Goal: Transaction & Acquisition: Obtain resource

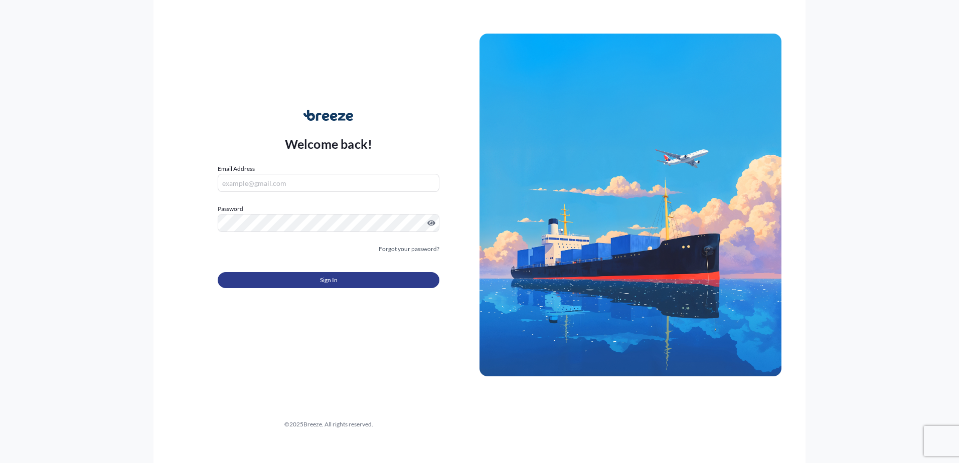
type input "[PERSON_NAME][EMAIL_ADDRESS][PERSON_NAME][DOMAIN_NAME]"
click at [313, 282] on button "Sign In" at bounding box center [329, 280] width 222 height 16
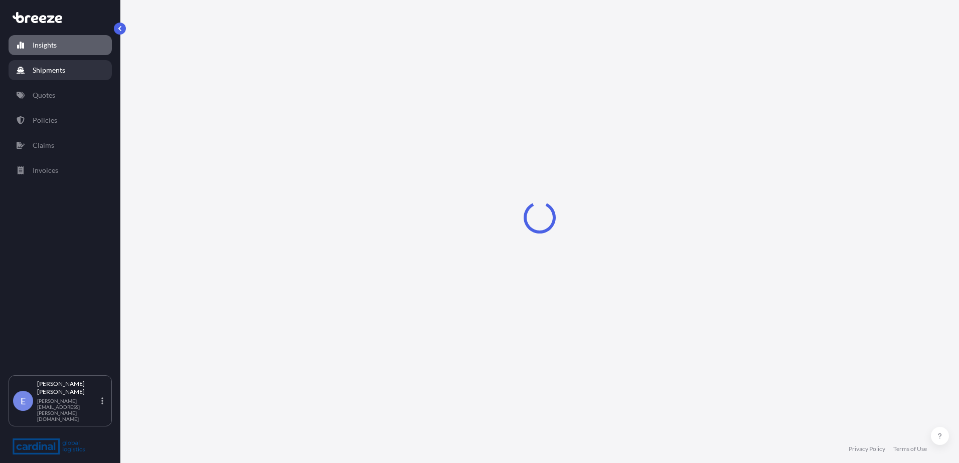
select select "2025"
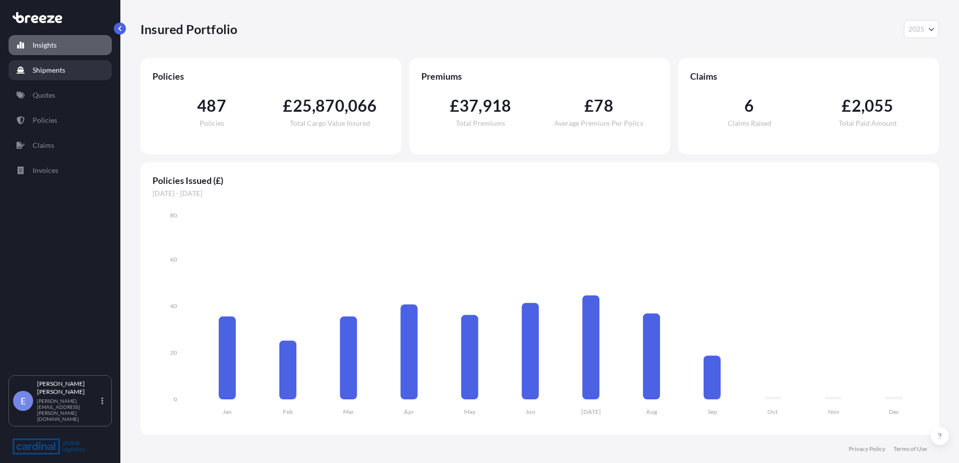
click at [52, 99] on p "Quotes" at bounding box center [44, 95] width 23 height 10
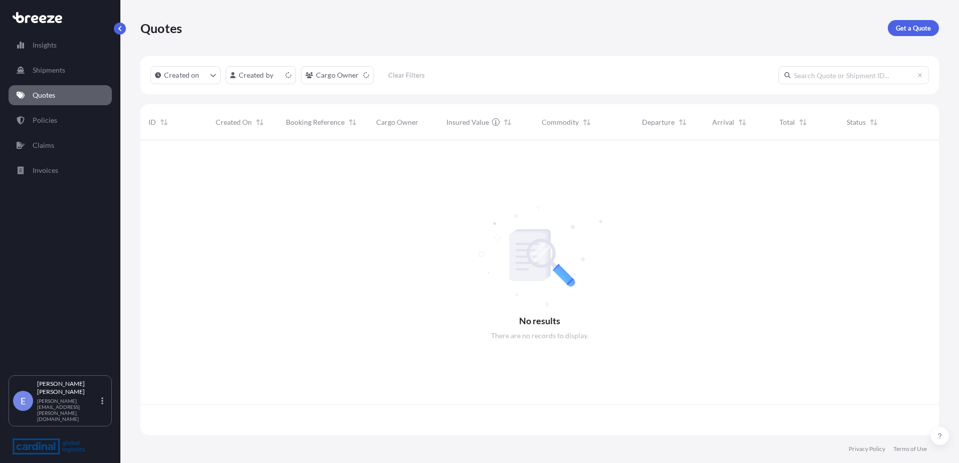
scroll to position [293, 791]
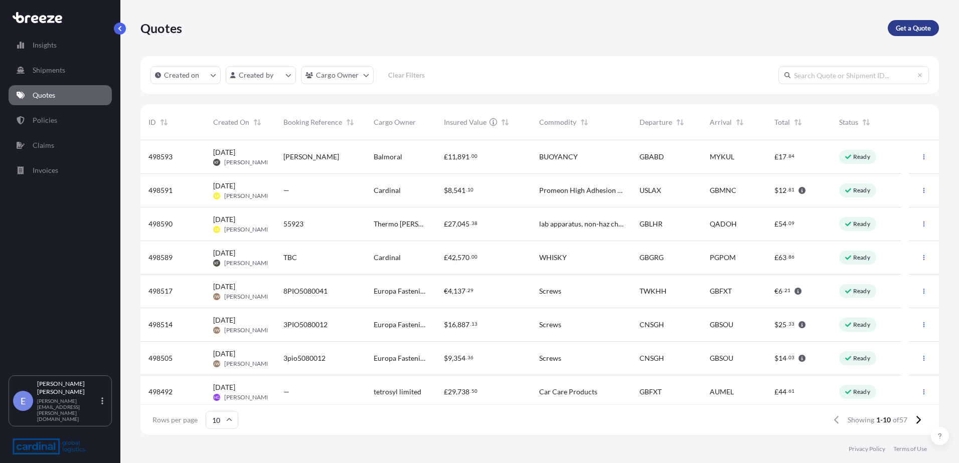
click at [916, 33] on link "Get a Quote" at bounding box center [913, 28] width 51 height 16
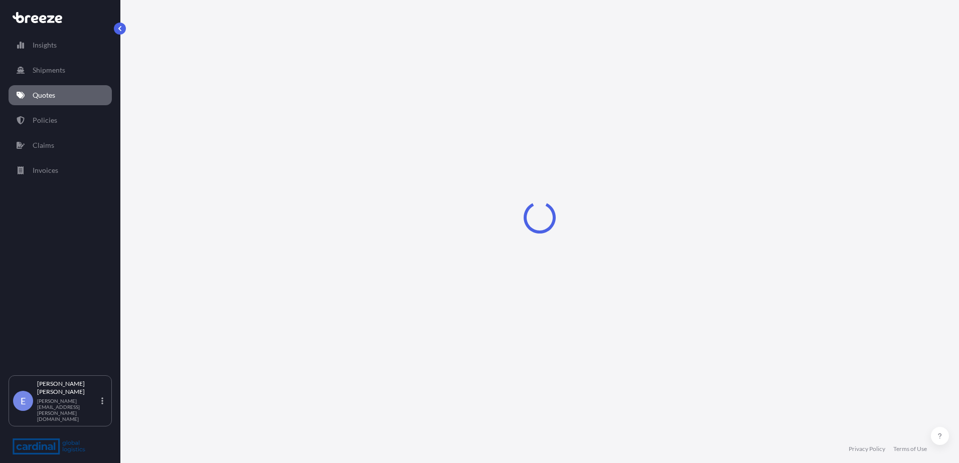
select select "Sea"
select select "1"
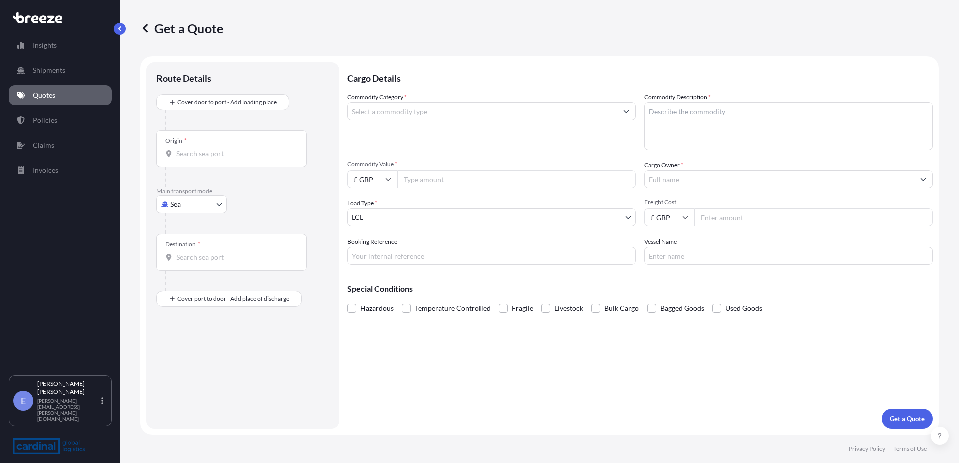
click at [199, 202] on body "Insights Shipments Quotes Policies Claims Invoices E [PERSON_NAME] [PERSON_NAME…" at bounding box center [479, 231] width 959 height 463
click at [192, 264] on div "Road" at bounding box center [191, 267] width 62 height 18
select select "Road"
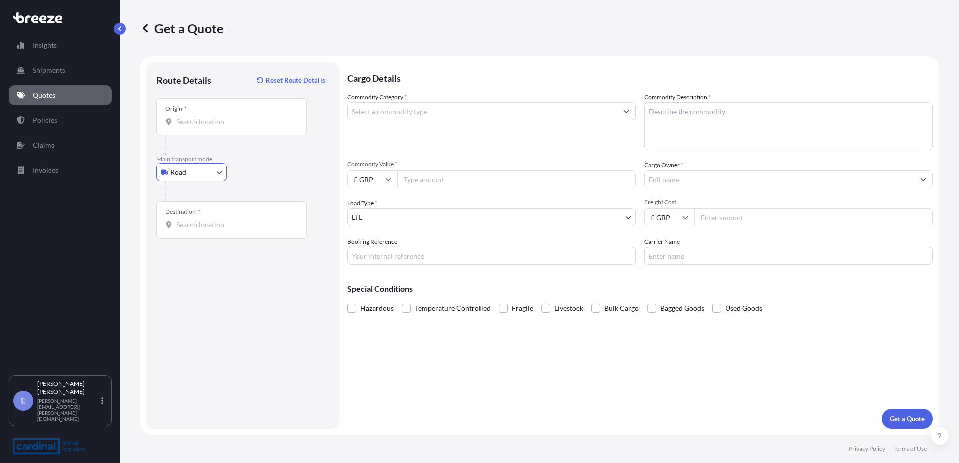
click at [217, 133] on div "Origin *" at bounding box center [231, 116] width 150 height 37
click at [217, 127] on input "Origin *" at bounding box center [235, 122] width 118 height 10
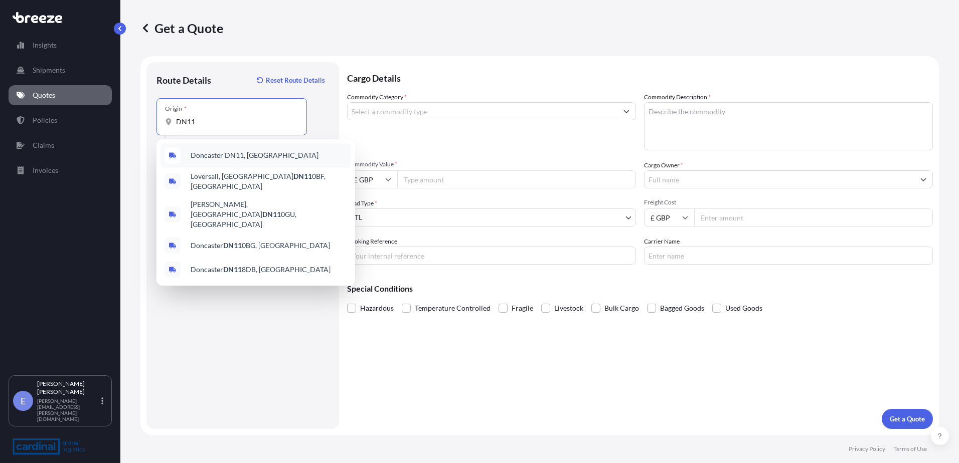
click at [234, 151] on span "Doncaster DN11, [GEOGRAPHIC_DATA]" at bounding box center [255, 155] width 128 height 10
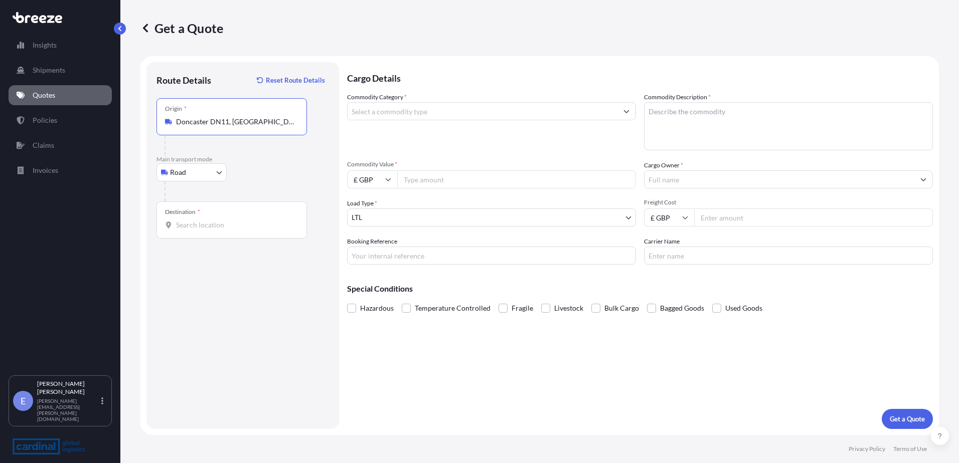
type input "Doncaster DN11, [GEOGRAPHIC_DATA]"
click at [204, 221] on input "Destination *" at bounding box center [235, 225] width 118 height 10
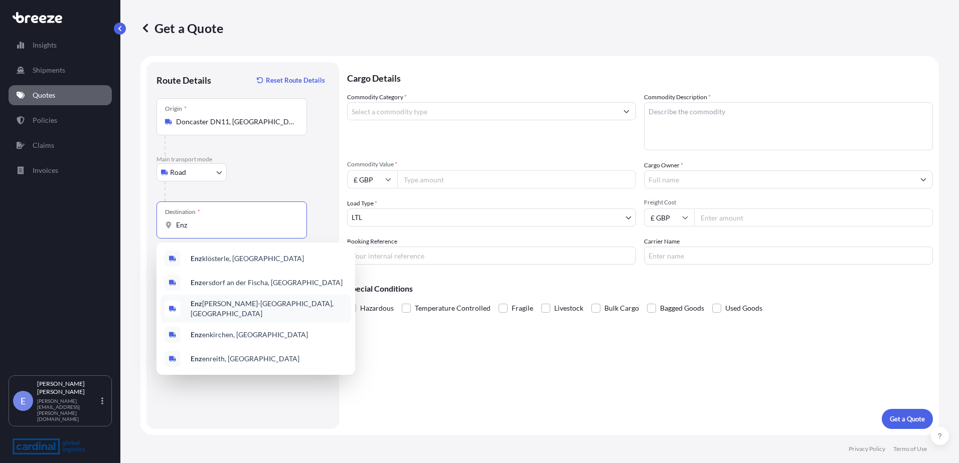
click at [233, 302] on span "Enz [PERSON_NAME]-[GEOGRAPHIC_DATA], [GEOGRAPHIC_DATA]" at bounding box center [269, 309] width 156 height 20
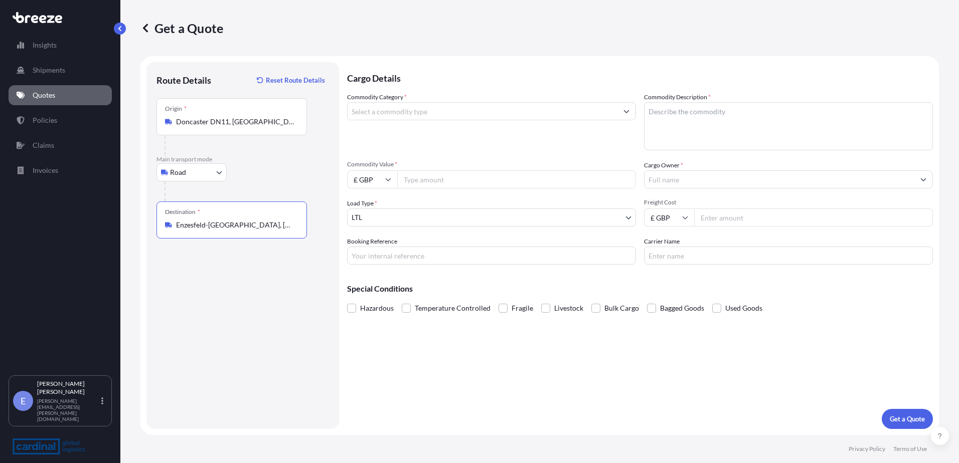
type input "Enzesfeld-[GEOGRAPHIC_DATA], [GEOGRAPHIC_DATA]"
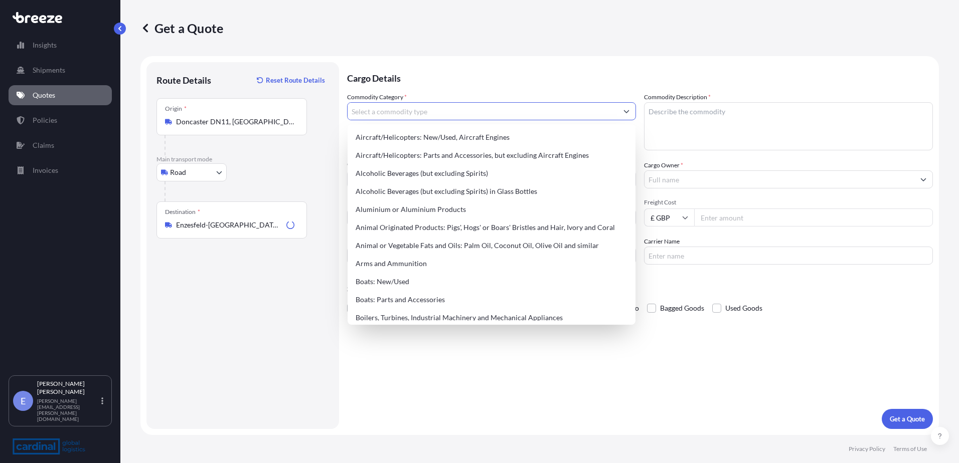
click at [414, 115] on input "Commodity Category *" at bounding box center [483, 111] width 270 height 18
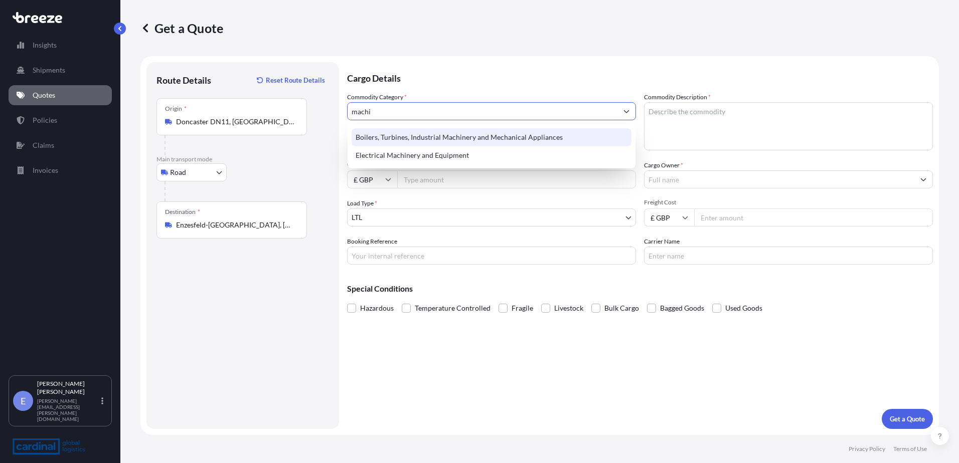
click at [453, 152] on div "Electrical Machinery and Equipment" at bounding box center [492, 155] width 280 height 18
type input "Electrical Machinery and Equipment"
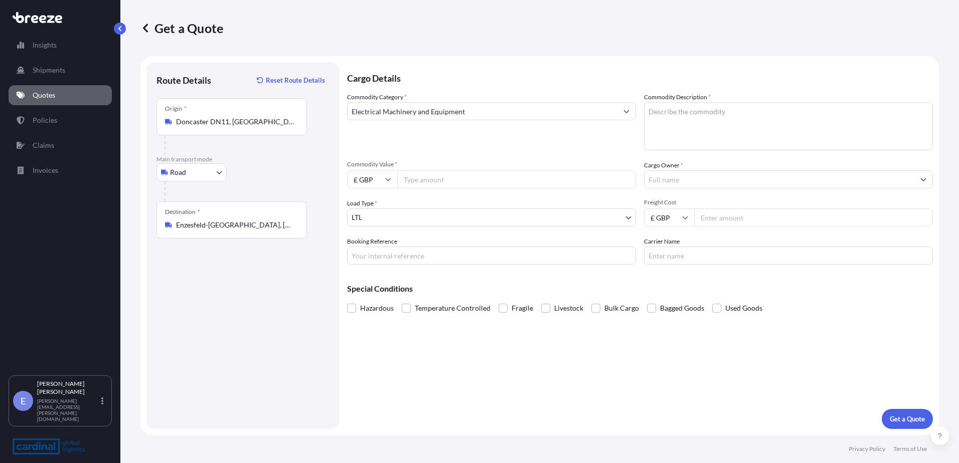
click at [726, 86] on p "Cargo Details" at bounding box center [640, 77] width 586 height 30
click at [702, 117] on textarea "Commodity Description *" at bounding box center [788, 126] width 289 height 48
type textarea "Machine"
click at [549, 186] on input "Commodity Value *" at bounding box center [516, 180] width 239 height 18
click at [388, 180] on icon at bounding box center [388, 180] width 6 height 6
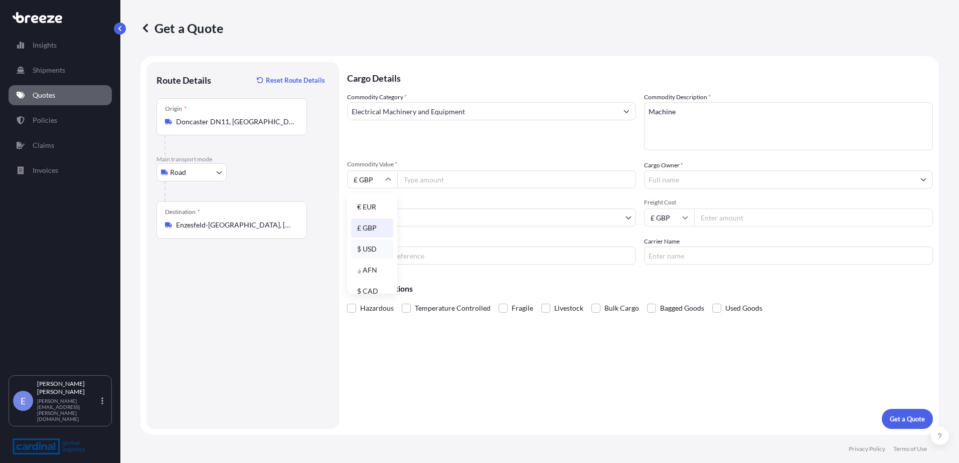
click at [372, 244] on div "$ USD" at bounding box center [372, 249] width 42 height 19
type input "$ USD"
click at [427, 174] on input "Commodity Value *" at bounding box center [516, 180] width 239 height 18
type input "57326"
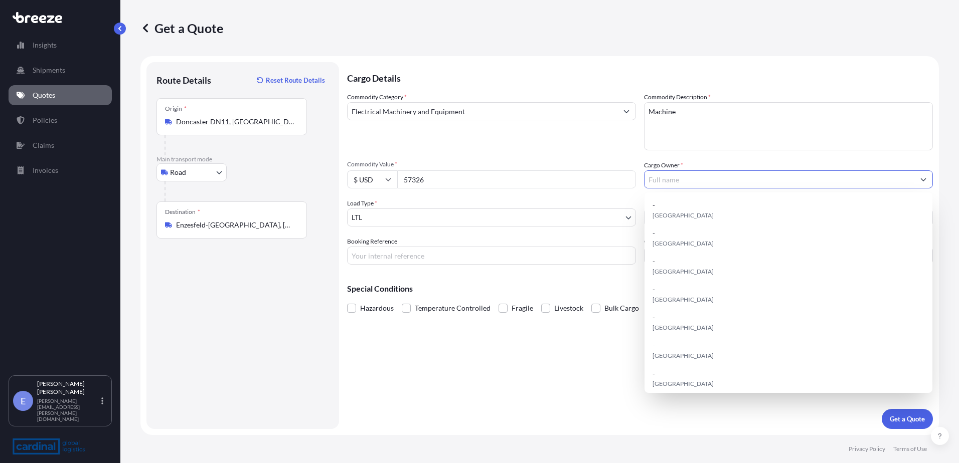
click at [712, 186] on input "Cargo Owner *" at bounding box center [779, 180] width 270 height 18
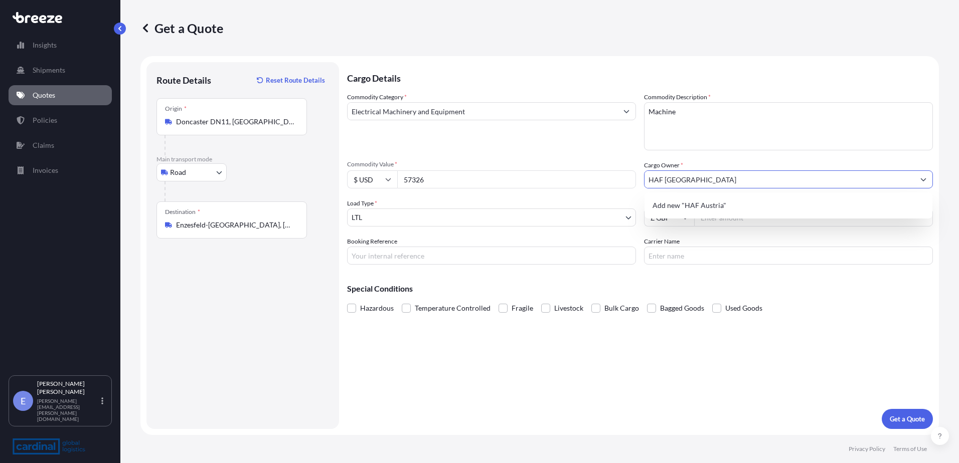
type input "HAF [GEOGRAPHIC_DATA]"
click at [763, 110] on textarea "Machine" at bounding box center [788, 126] width 289 height 48
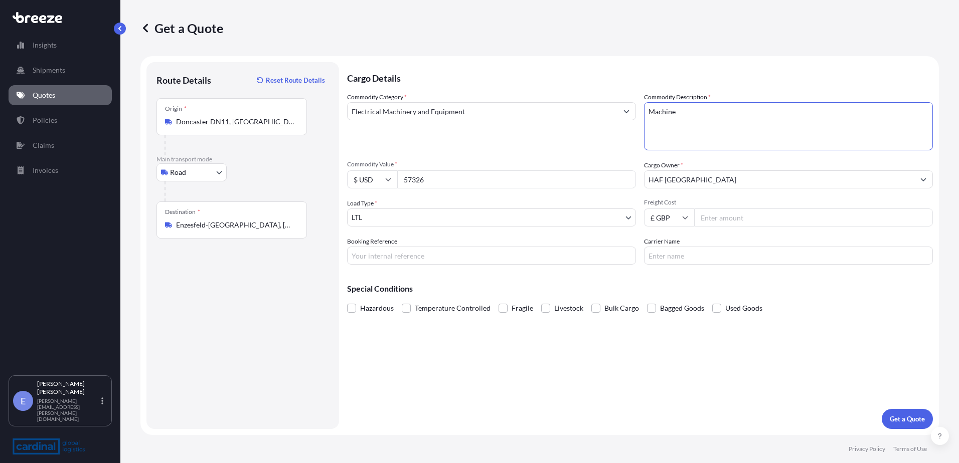
click at [730, 219] on input "Freight Cost" at bounding box center [813, 218] width 239 height 18
click at [723, 224] on input "Freight Cost" at bounding box center [813, 218] width 239 height 18
type input "176"
click at [900, 412] on button "Get a Quote" at bounding box center [907, 419] width 51 height 20
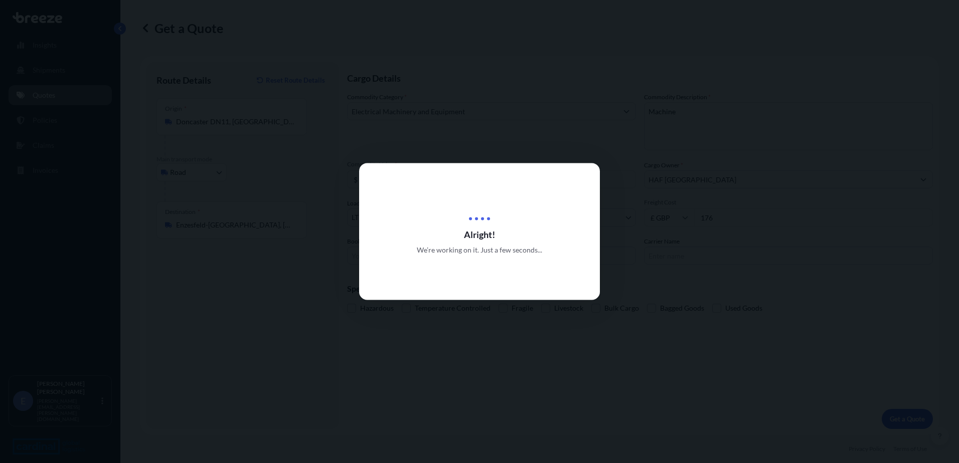
click at [900, 413] on div at bounding box center [479, 231] width 959 height 463
select select "Road"
select select "1"
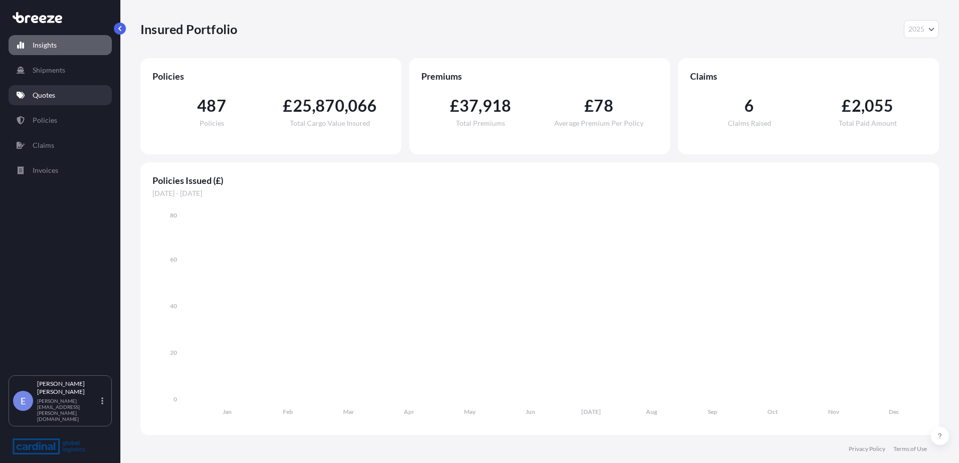
click at [60, 100] on link "Quotes" at bounding box center [60, 95] width 103 height 20
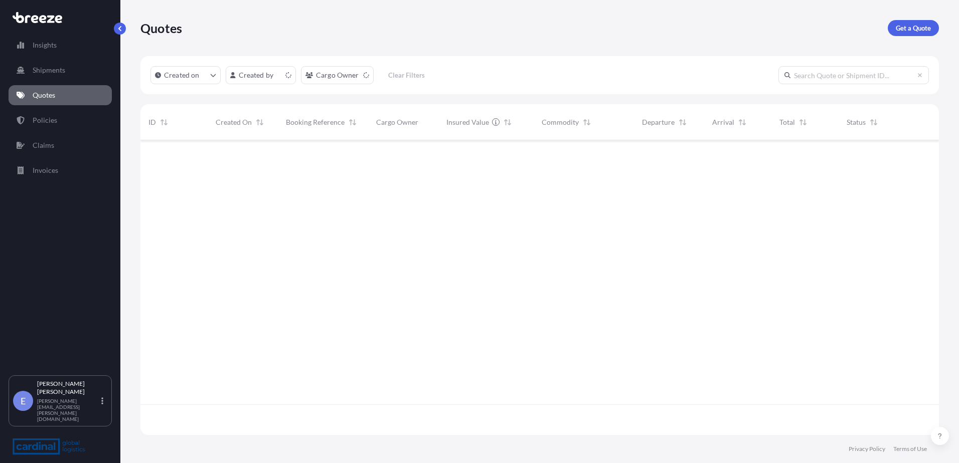
scroll to position [293, 791]
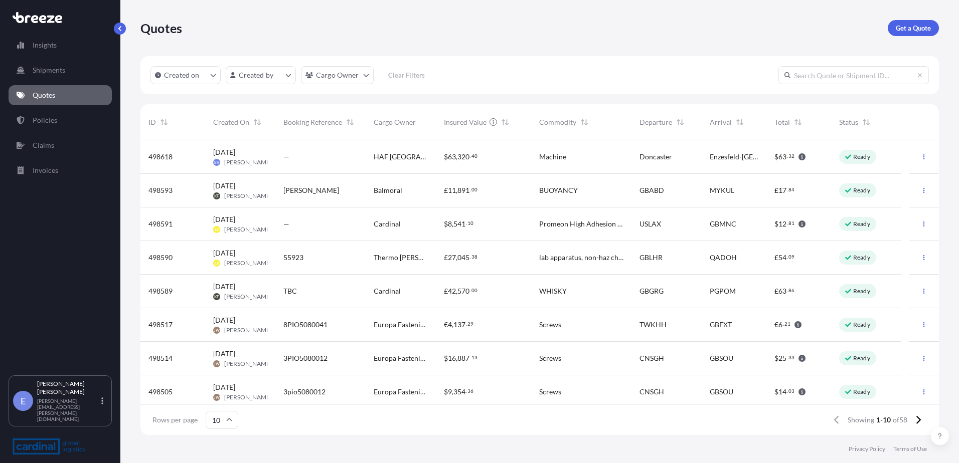
click at [732, 164] on div "Enzesfeld-[GEOGRAPHIC_DATA]" at bounding box center [734, 157] width 65 height 34
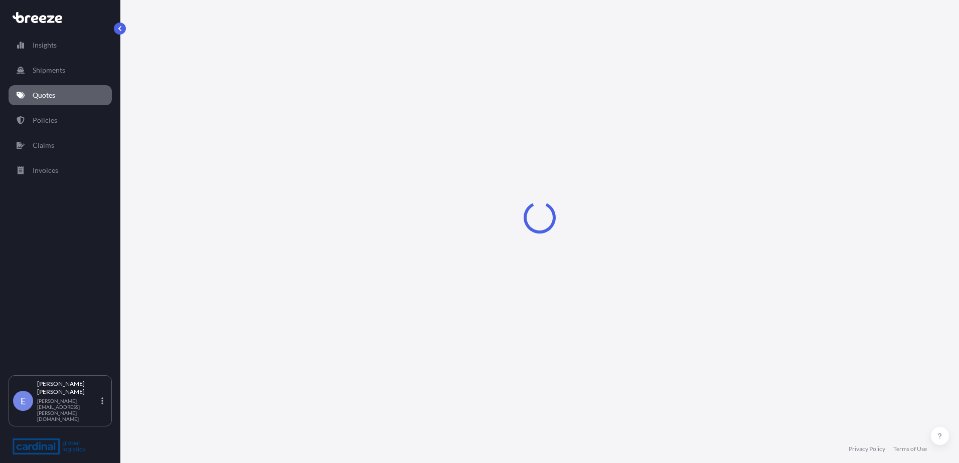
select select "Road"
select select "1"
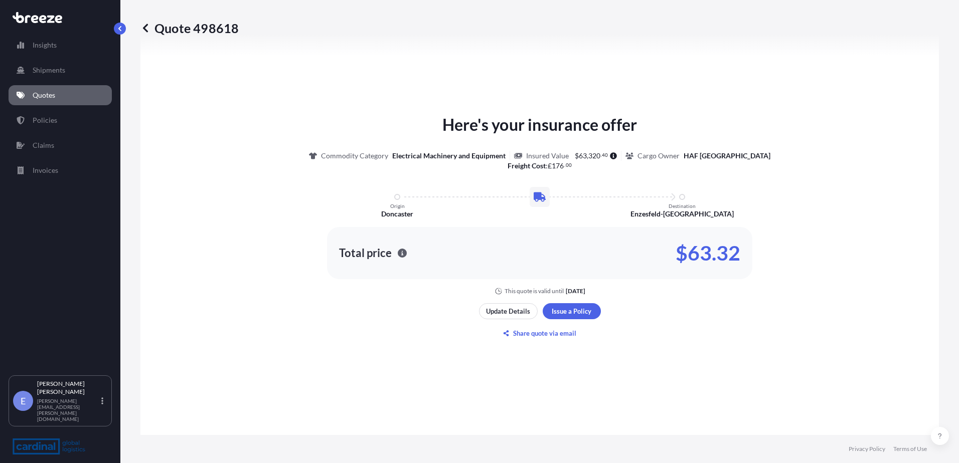
scroll to position [502, 0]
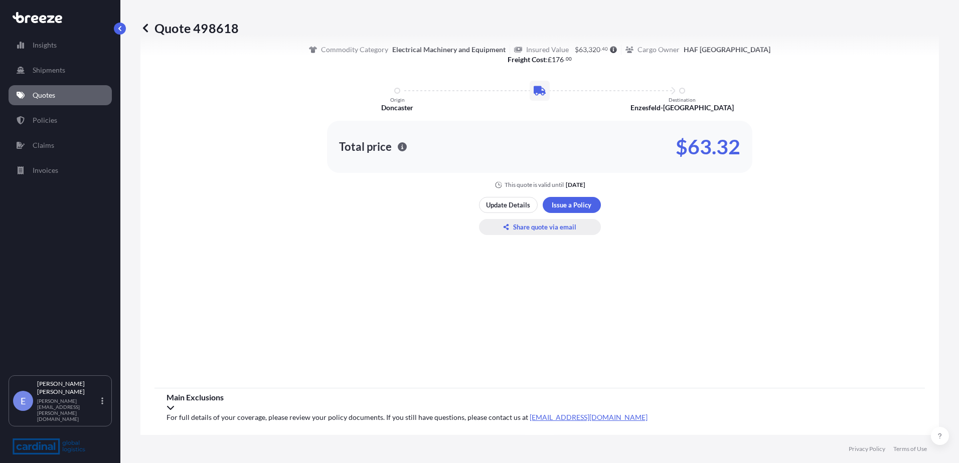
click at [544, 224] on p "Share quote via email" at bounding box center [544, 227] width 63 height 10
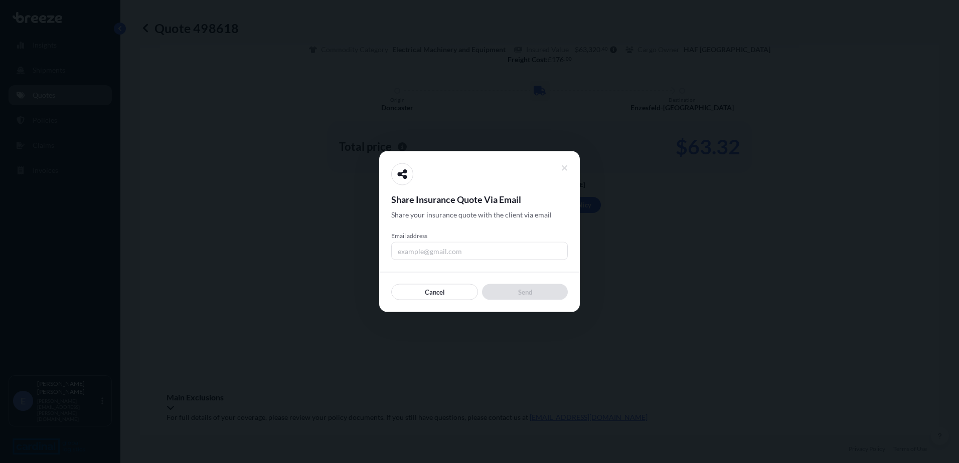
click at [498, 252] on input "Email address" at bounding box center [479, 251] width 177 height 18
drag, startPoint x: 521, startPoint y: 249, endPoint x: 473, endPoint y: 264, distance: 49.6
click at [473, 264] on div "Share Insurance Quote Via Email Share your insurance quote with the client via …" at bounding box center [479, 231] width 177 height 137
type input "[PERSON_NAME][EMAIL_ADDRESS][PERSON_NAME][DOMAIN_NAME]"
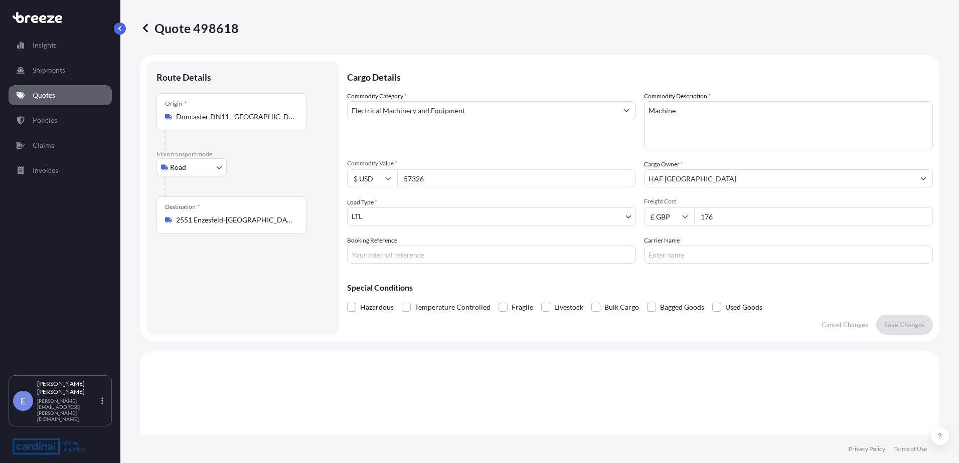
scroll to position [0, 0]
